Goal: Task Accomplishment & Management: Complete application form

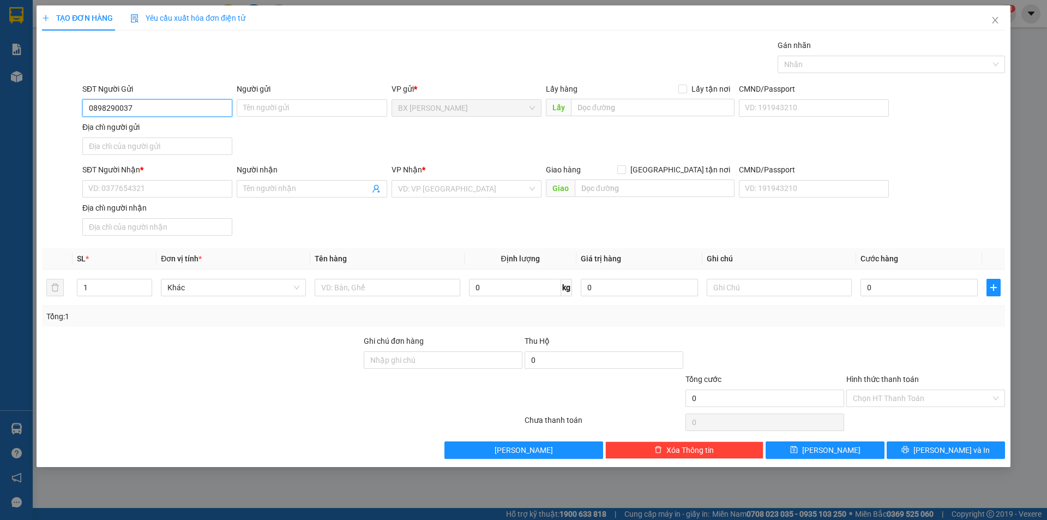
click at [119, 109] on input "0898290037" at bounding box center [157, 107] width 150 height 17
click at [150, 113] on input "0898290037" at bounding box center [157, 107] width 150 height 17
click at [103, 111] on input "0898290037" at bounding box center [157, 107] width 150 height 17
click at [105, 109] on input "0898290037" at bounding box center [157, 107] width 150 height 17
click at [116, 111] on input "0898290037" at bounding box center [157, 107] width 150 height 17
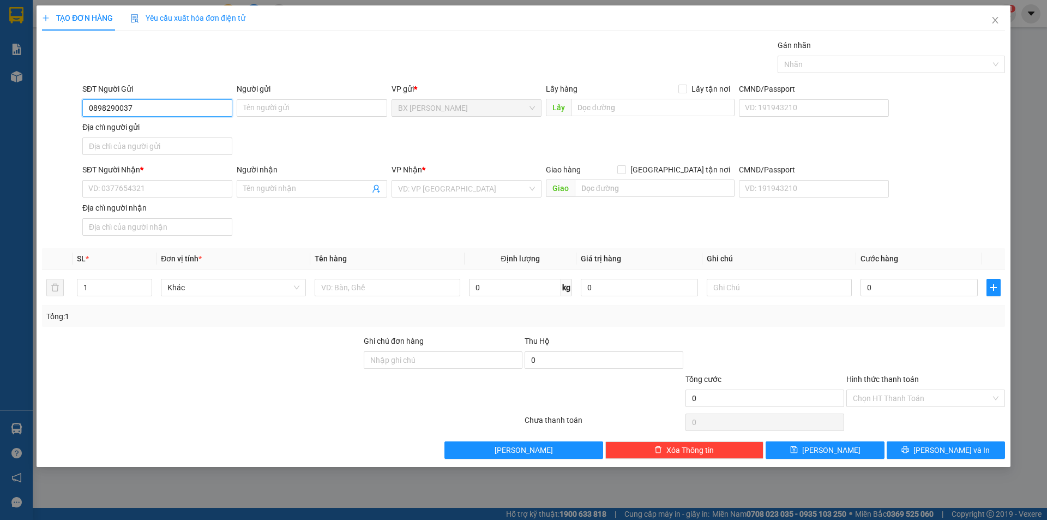
click at [148, 107] on input "0898290037" at bounding box center [157, 107] width 150 height 17
type input "0898290037"
click at [292, 105] on input "Người gửi" at bounding box center [312, 107] width 150 height 17
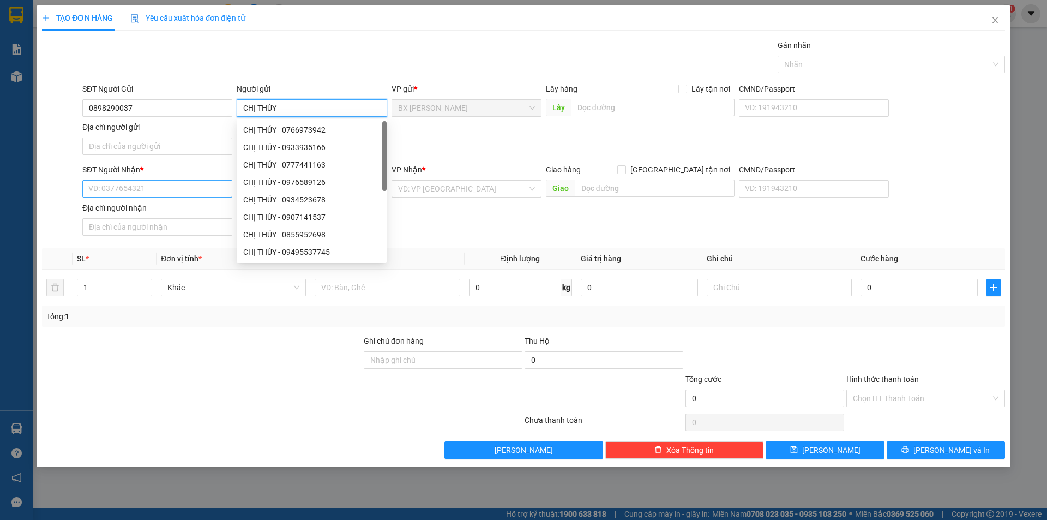
type input "CHỊ THÚY"
click at [182, 191] on input "SĐT Người Nhận *" at bounding box center [157, 188] width 150 height 17
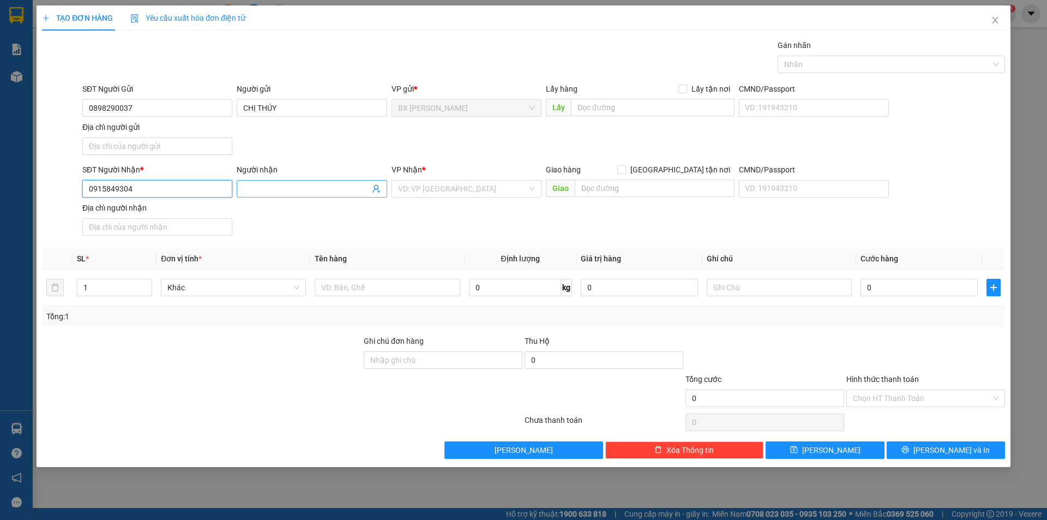
type input "0915849304"
click at [294, 189] on input "Người nhận" at bounding box center [306, 189] width 126 height 12
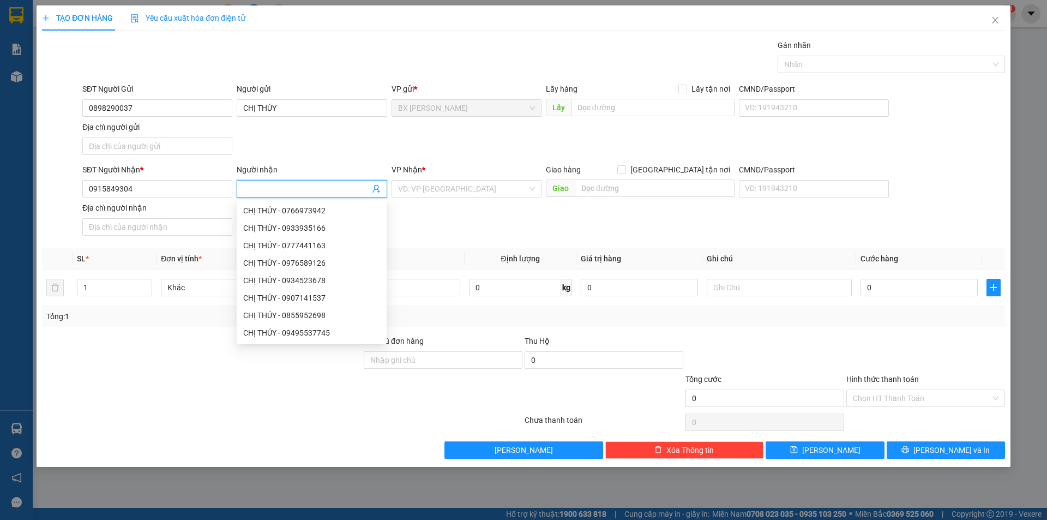
click at [294, 189] on input "Người nhận" at bounding box center [306, 189] width 126 height 12
type input "ANH PHÚ"
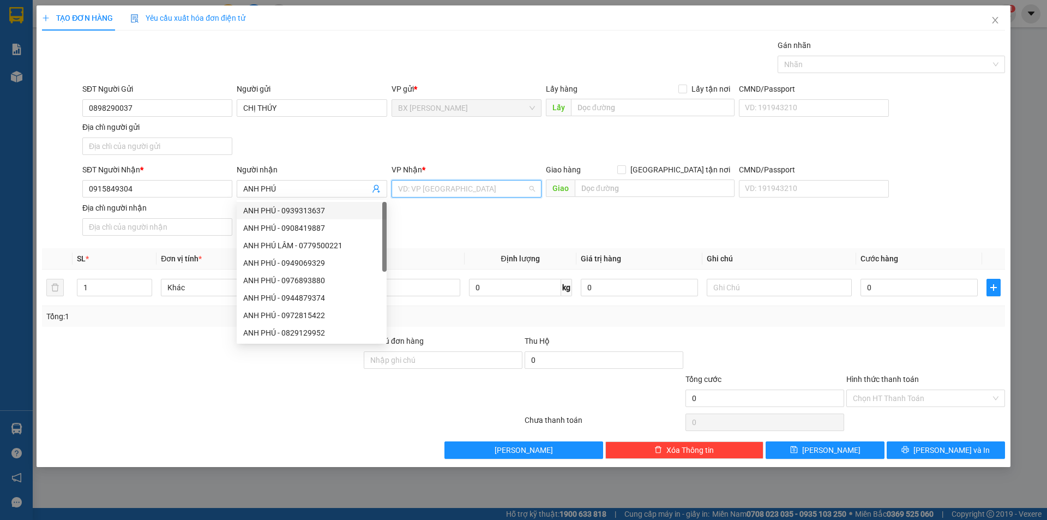
click at [505, 191] on input "search" at bounding box center [462, 189] width 129 height 16
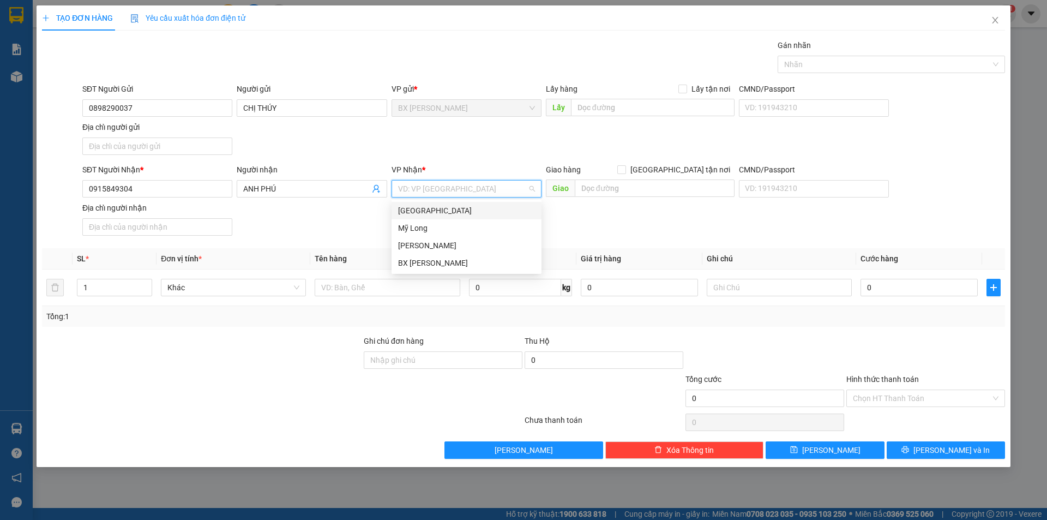
click at [492, 208] on div "[GEOGRAPHIC_DATA]" at bounding box center [466, 211] width 137 height 12
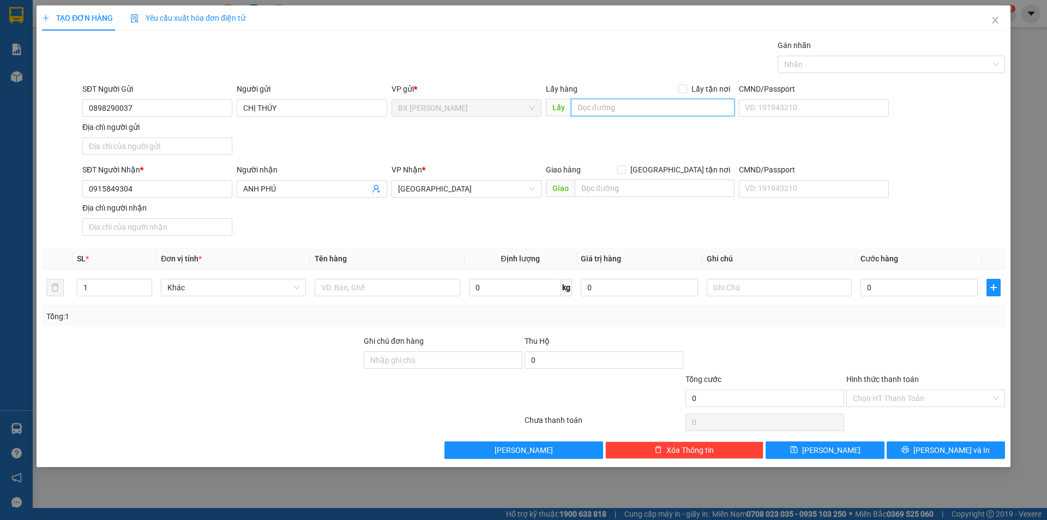
click at [598, 115] on input "text" at bounding box center [653, 107] width 164 height 17
type input "GIỌT ĐẮNG"
click at [409, 292] on input "text" at bounding box center [387, 287] width 145 height 17
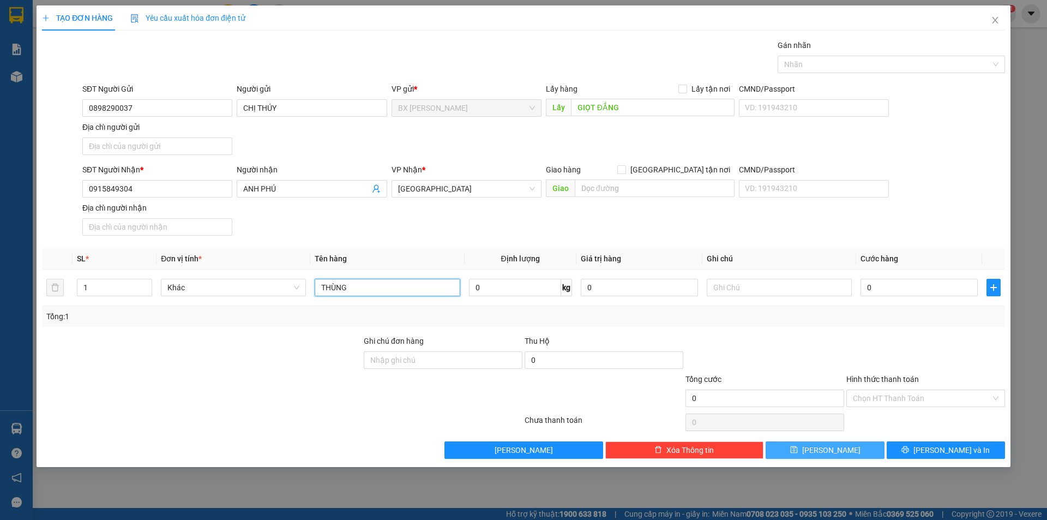
type input "THÙNG"
click at [861, 445] on button "[PERSON_NAME]" at bounding box center [825, 449] width 118 height 17
